Goal: Task Accomplishment & Management: Complete application form

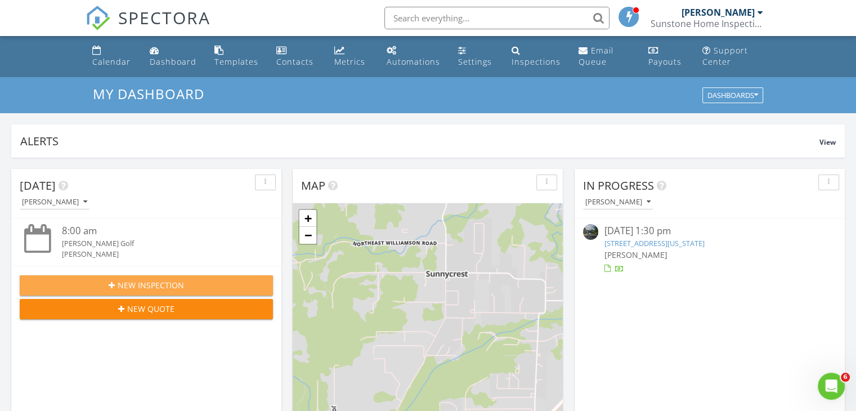
click at [167, 280] on span "New Inspection" at bounding box center [151, 285] width 66 height 12
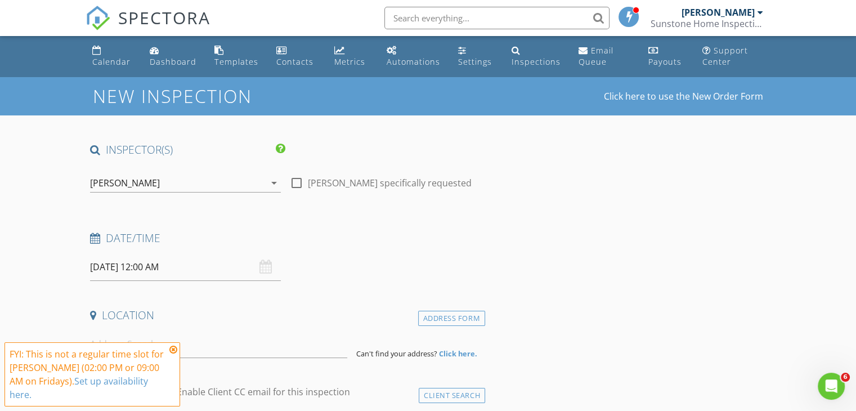
click at [268, 264] on div "[DATE] 12:00 AM" at bounding box center [185, 267] width 191 height 28
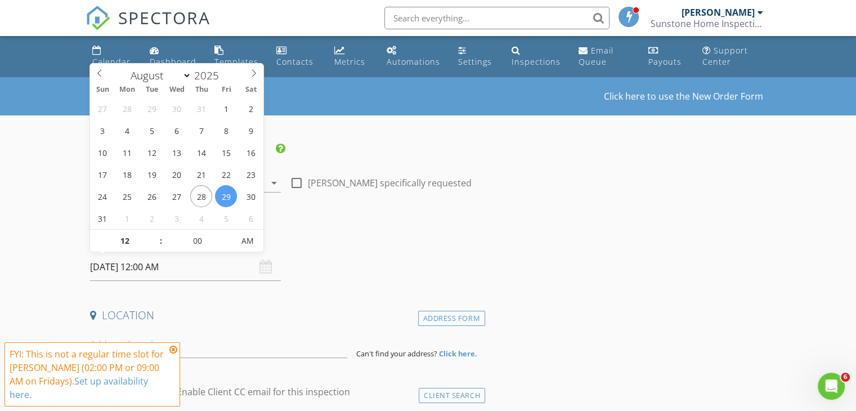
click at [232, 262] on input "[DATE] 12:00 AM" at bounding box center [185, 267] width 191 height 28
select select "8"
type input "[DATE] 12:00 AM"
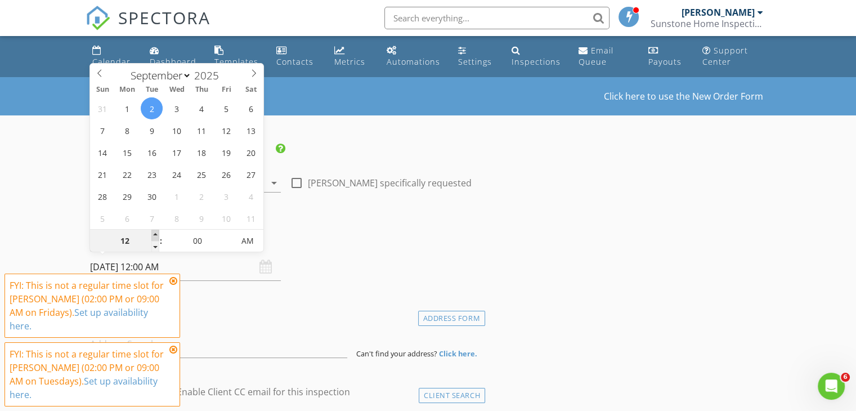
type input "01"
type input "[DATE] 1:00 AM"
click at [158, 238] on span at bounding box center [155, 235] width 8 height 11
type input "02"
click at [158, 238] on span at bounding box center [155, 235] width 8 height 11
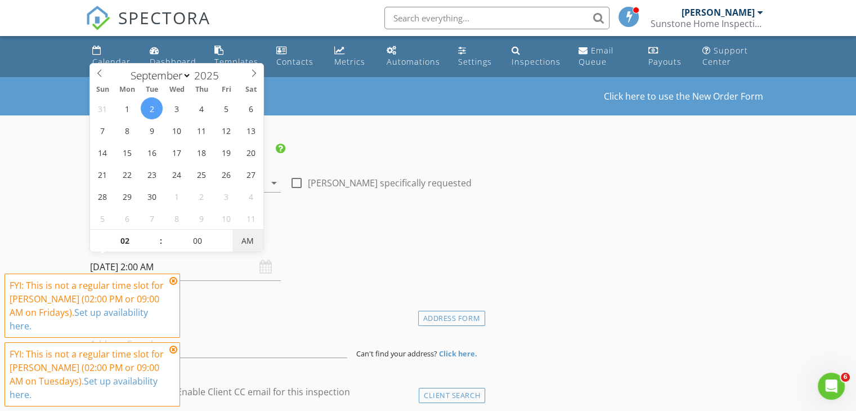
type input "[DATE] 2:00 PM"
click at [246, 241] on span "PM" at bounding box center [248, 241] width 31 height 23
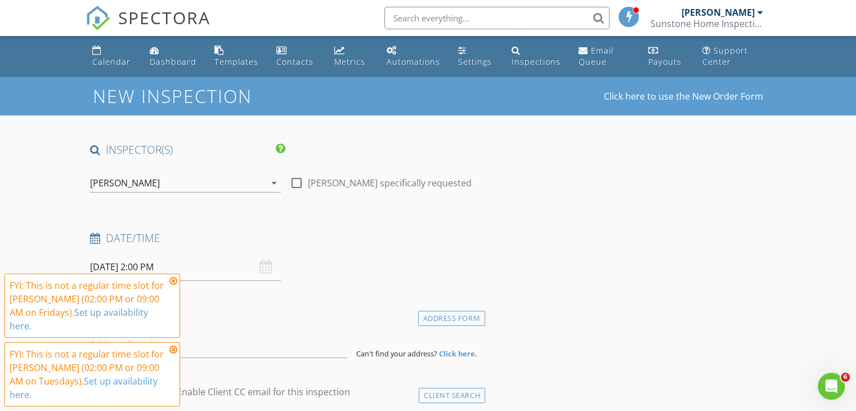
click at [175, 285] on icon at bounding box center [173, 280] width 8 height 9
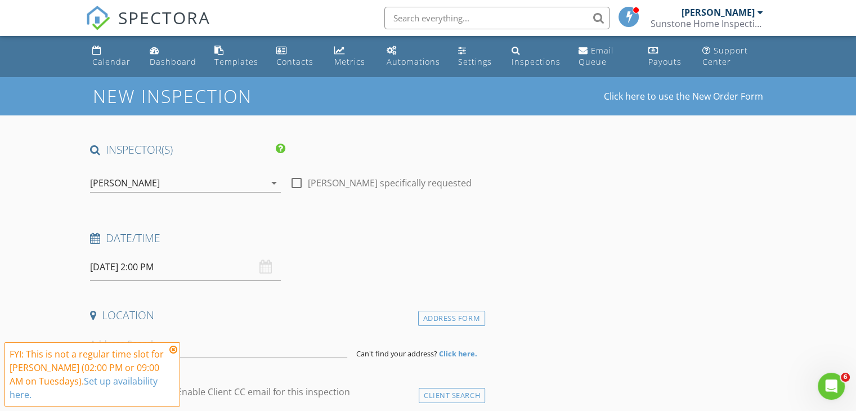
click at [173, 353] on icon at bounding box center [173, 349] width 8 height 9
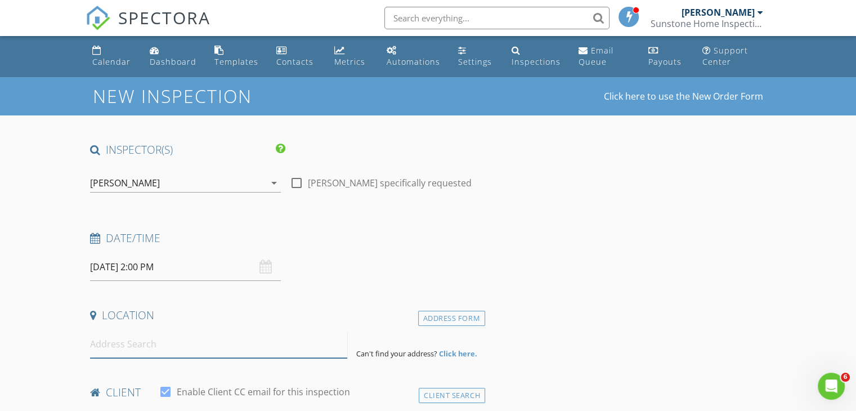
click at [157, 350] on input at bounding box center [218, 344] width 257 height 28
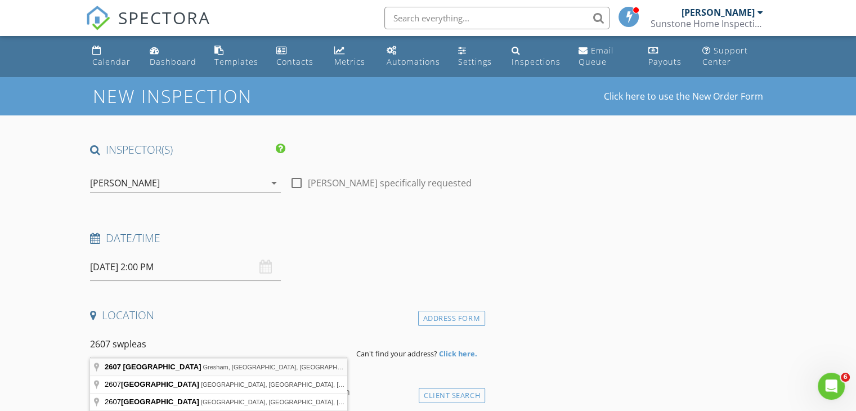
type input "[STREET_ADDRESS]"
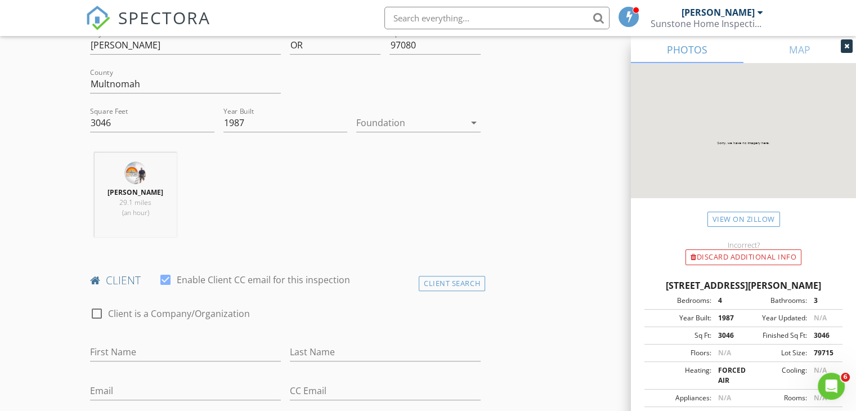
scroll to position [356, 0]
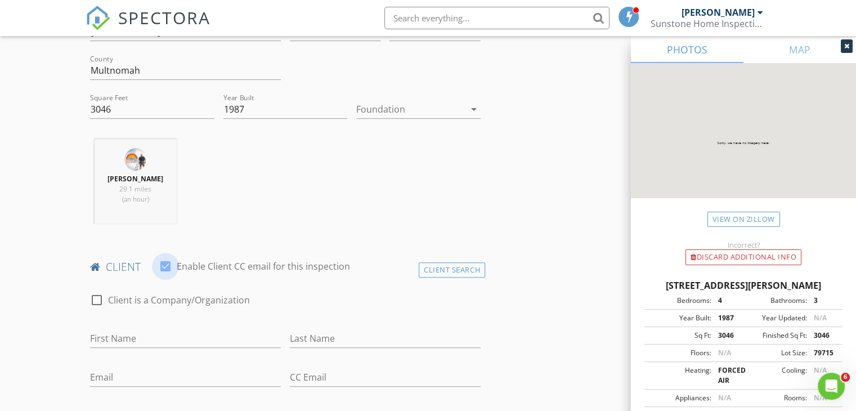
click at [165, 266] on div at bounding box center [165, 266] width 19 height 19
checkbox input "false"
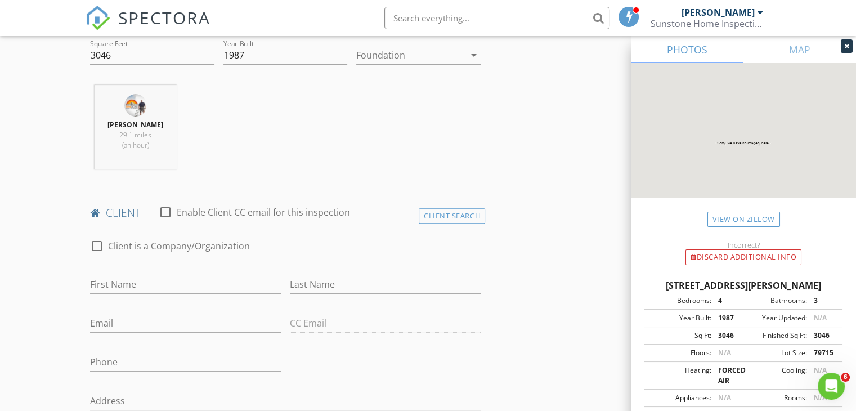
scroll to position [411, 0]
click at [131, 288] on input "First Name" at bounding box center [185, 283] width 191 height 19
type input "[PERSON_NAME]"
type input "m"
type input "[PERSON_NAME]"
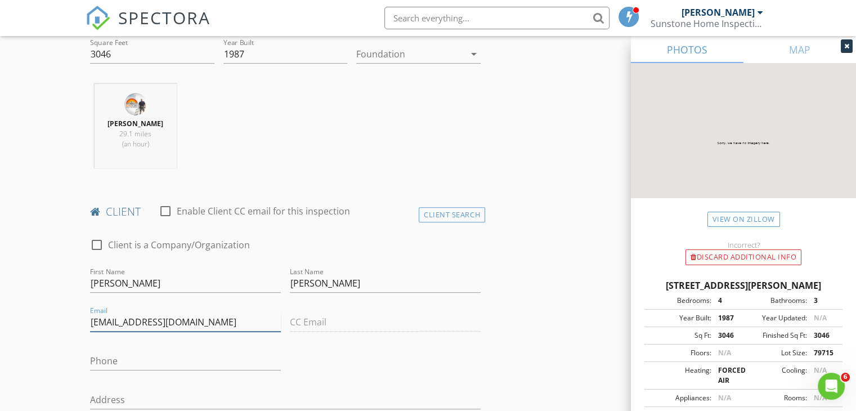
type input "[EMAIL_ADDRESS][DOMAIN_NAME]"
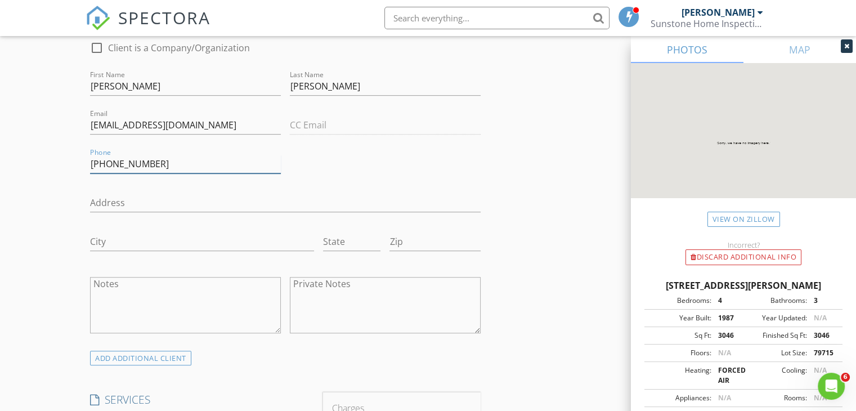
scroll to position [610, 0]
type input "[PHONE_NUMBER]"
click at [142, 350] on div "ADD ADDITIONAL client" at bounding box center [140, 356] width 101 height 15
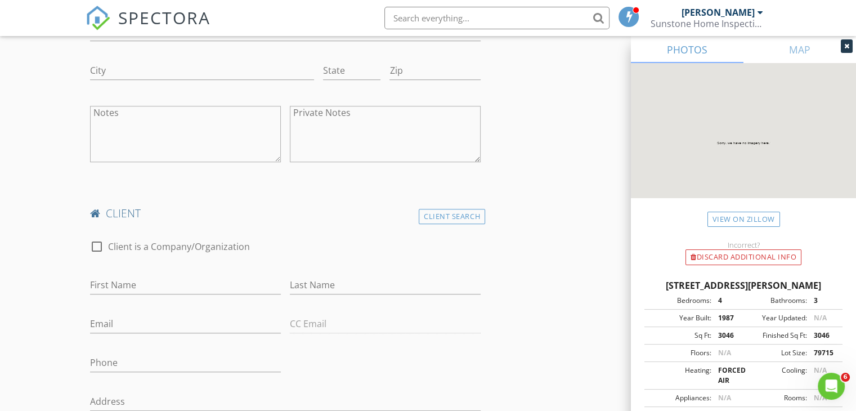
scroll to position [779, 0]
click at [132, 284] on input "First Name" at bounding box center [185, 285] width 191 height 19
type input "[PERSON_NAME]"
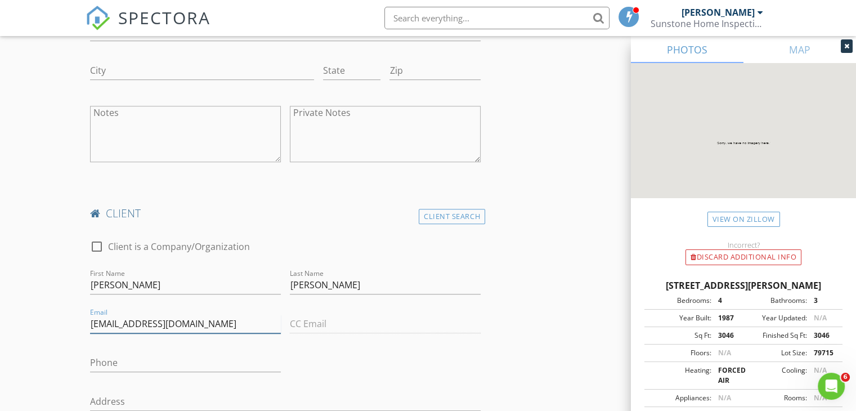
type input "[EMAIL_ADDRESS][DOMAIN_NAME]"
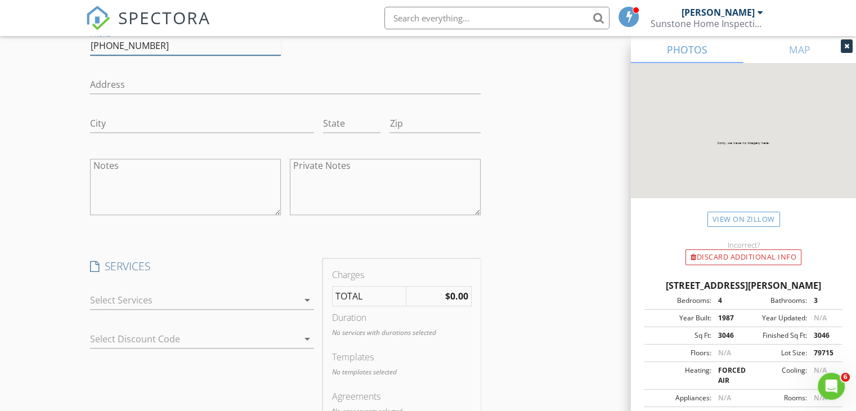
scroll to position [1097, 0]
type input "[PHONE_NUMBER]"
click at [150, 300] on div at bounding box center [194, 300] width 208 height 18
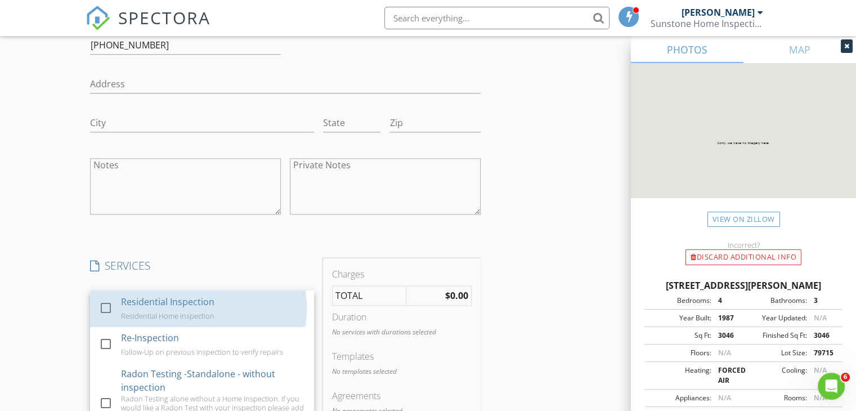
click at [150, 300] on div "Residential Inspection" at bounding box center [167, 302] width 93 height 14
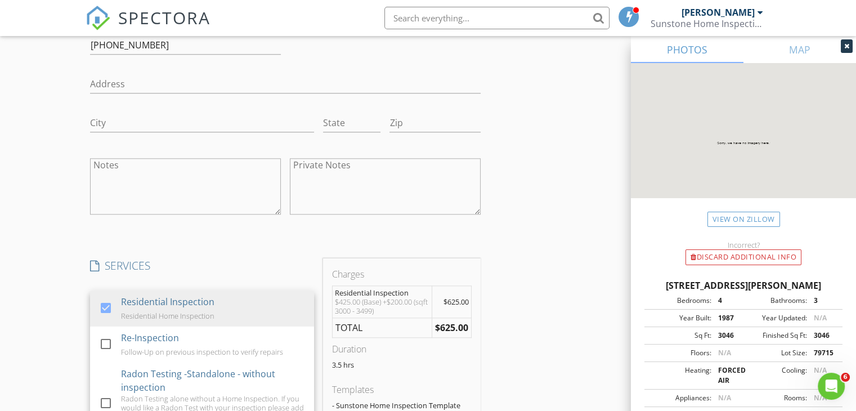
click at [246, 246] on div "INSPECTOR(S) check_box [PERSON_NAME] PRIMARY [PERSON_NAME] arrow_drop_down chec…" at bounding box center [286, 141] width 400 height 2190
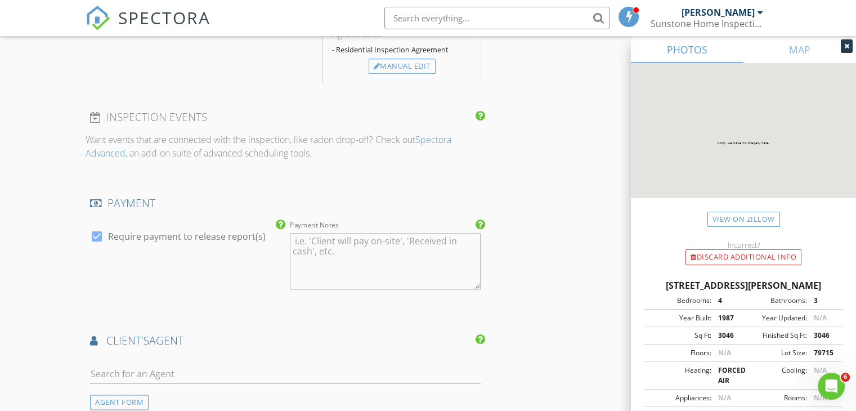
scroll to position [1495, 0]
click at [99, 233] on div at bounding box center [96, 234] width 19 height 19
checkbox input "false"
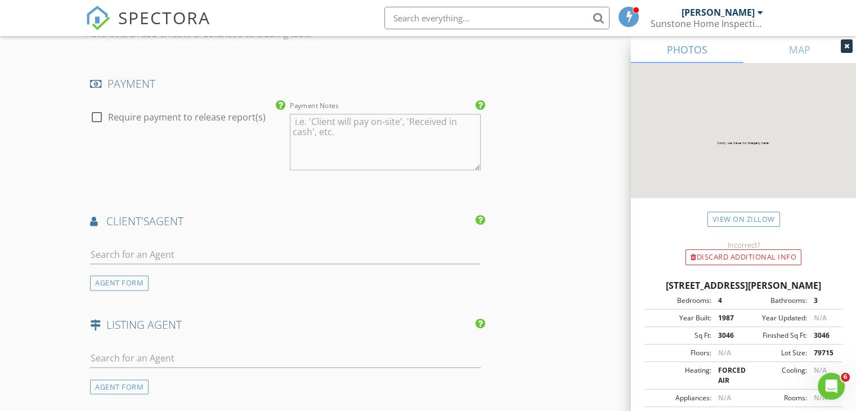
scroll to position [1621, 0]
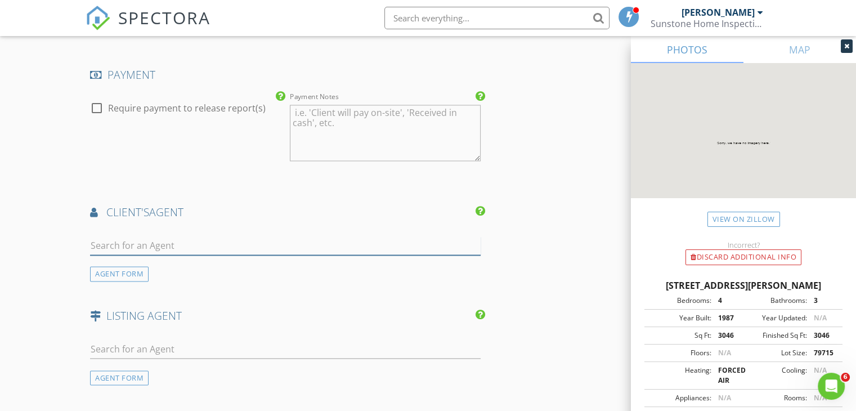
click at [101, 249] on input "text" at bounding box center [285, 245] width 391 height 19
type input "s"
type input "p"
click at [108, 274] on div "AGENT FORM" at bounding box center [119, 273] width 59 height 15
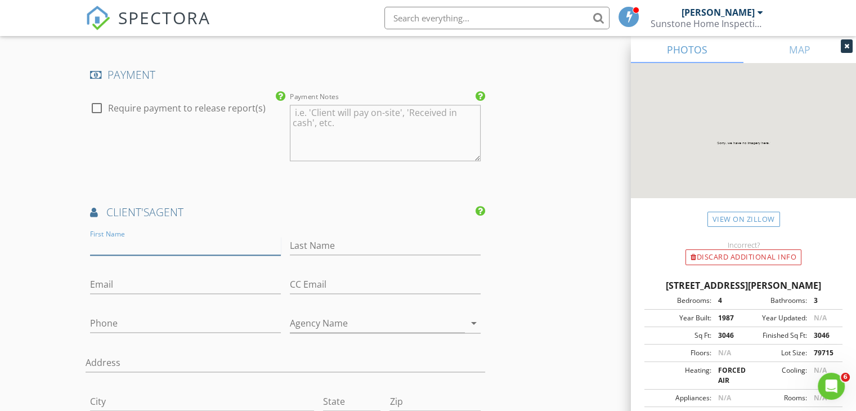
click at [121, 239] on input "First Name" at bounding box center [185, 245] width 191 height 19
type input "[PERSON_NAME]"
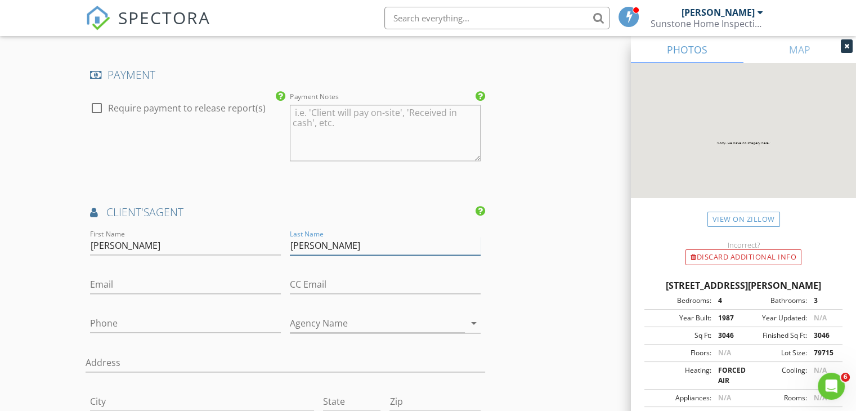
type input "[PERSON_NAME]"
paste input "[PERSON_NAME][EMAIL_ADDRESS][DOMAIN_NAME]"
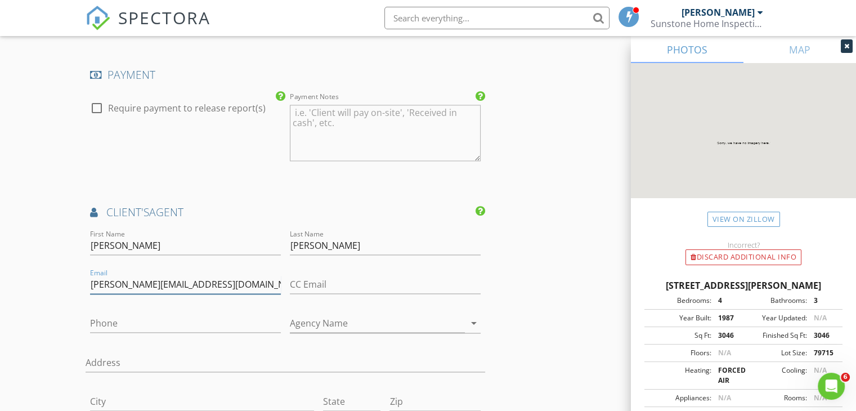
type input "[PERSON_NAME][EMAIL_ADDRESS][DOMAIN_NAME]"
type input "[PHONE_NUMBER]"
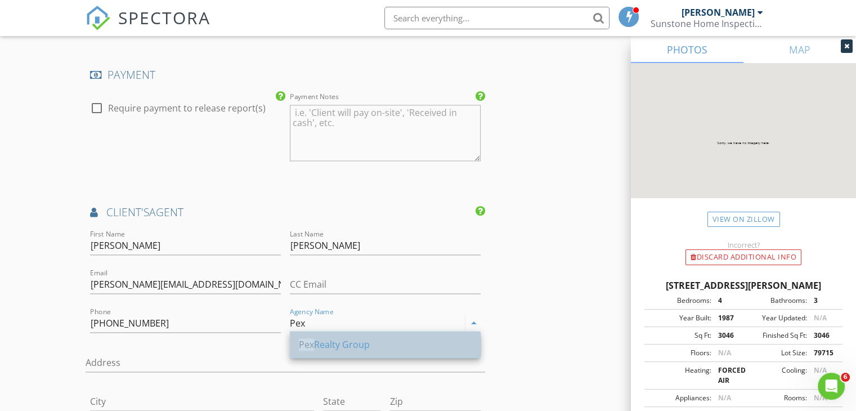
click at [332, 350] on div "Pex Realty Group" at bounding box center [385, 345] width 173 height 14
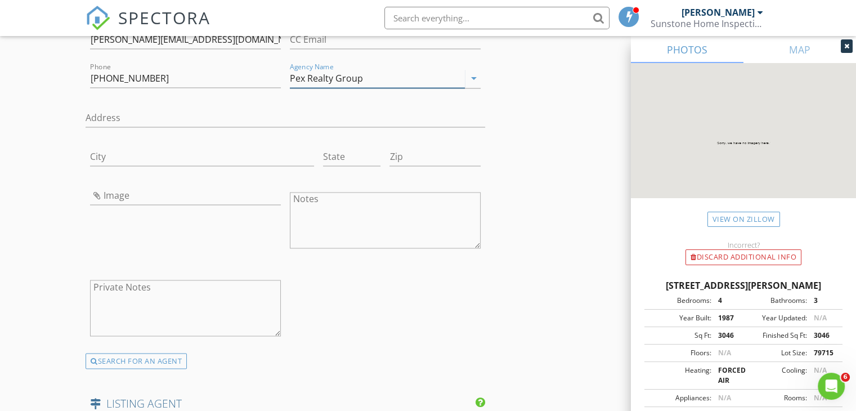
scroll to position [1867, 0]
type input "Pex Realty Group"
click at [147, 195] on input "Image" at bounding box center [185, 195] width 191 height 19
type input "stephaniepeck.png"
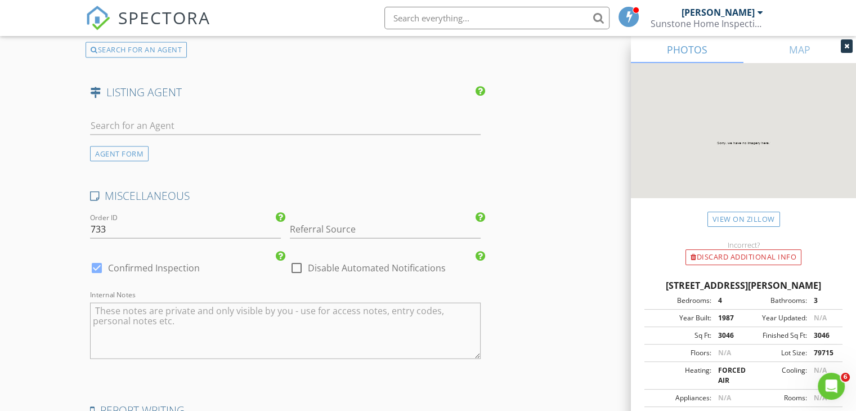
scroll to position [2192, 0]
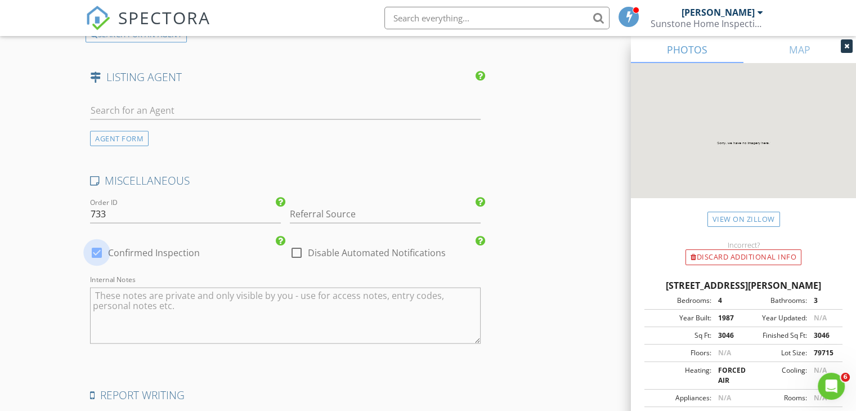
click at [95, 247] on div at bounding box center [96, 252] width 19 height 19
checkbox input "false"
checkbox input "true"
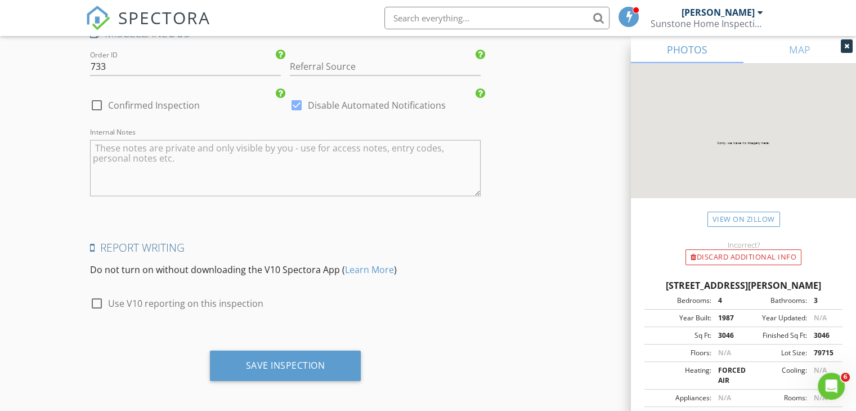
scroll to position [2341, 0]
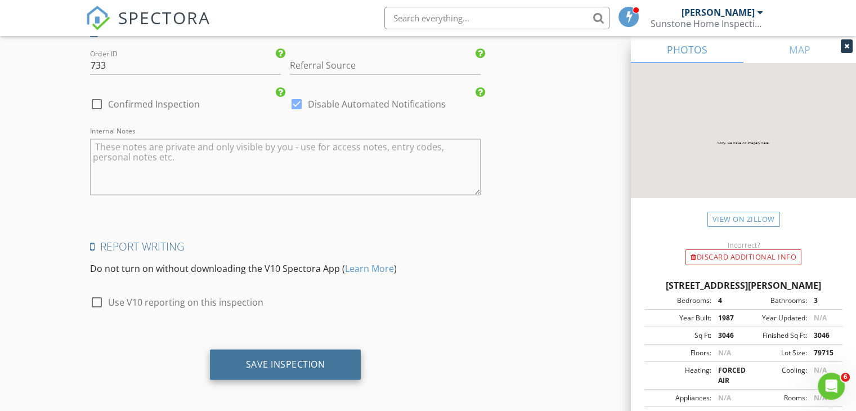
click at [300, 365] on div "Save Inspection" at bounding box center [285, 364] width 79 height 11
